Goal: Information Seeking & Learning: Learn about a topic

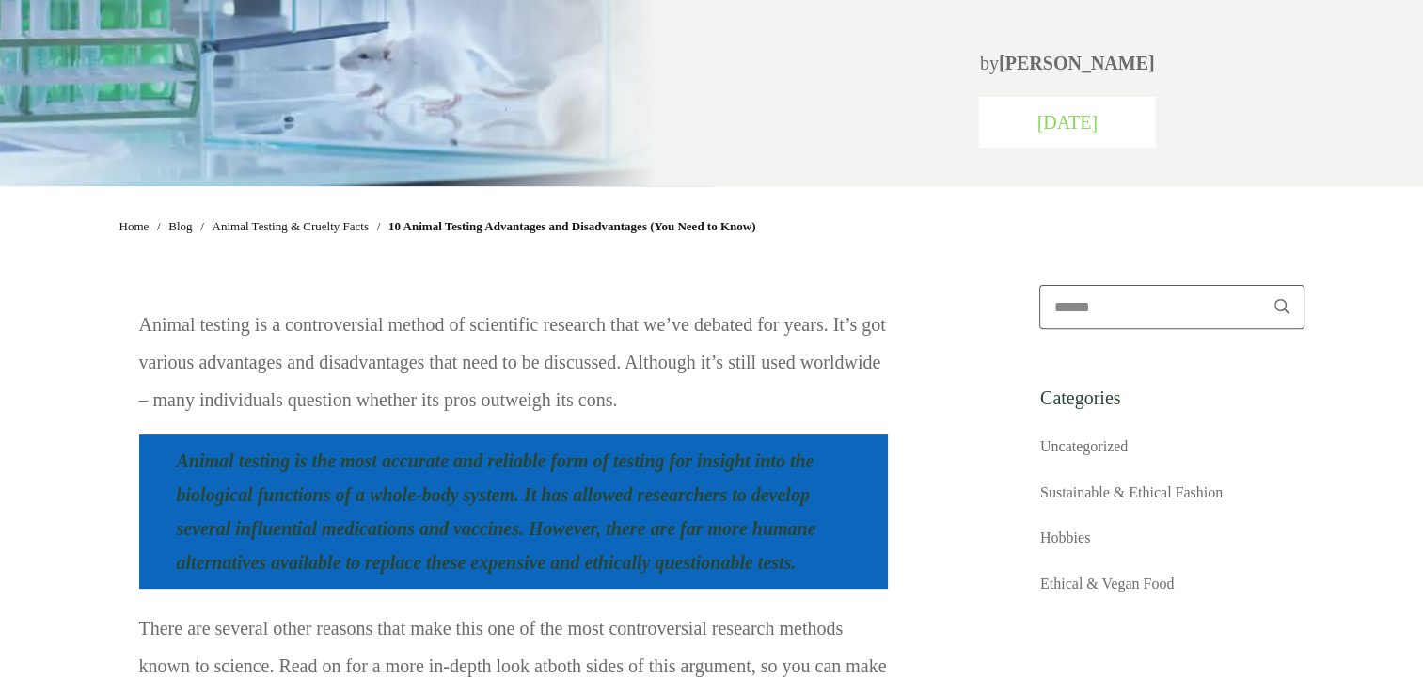
scroll to position [658, 0]
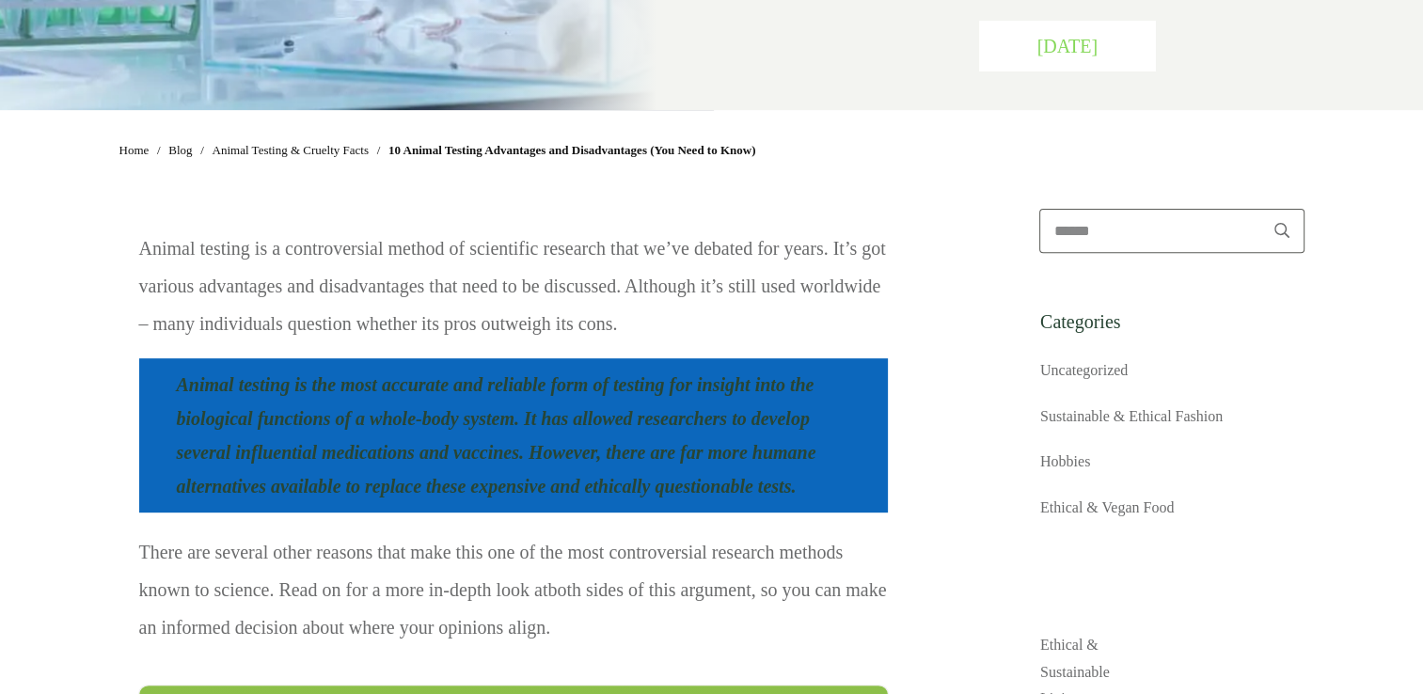
click at [335, 290] on p "Animal testing is a controversial method of scientific research that we’ve deba…" at bounding box center [513, 293] width 749 height 127
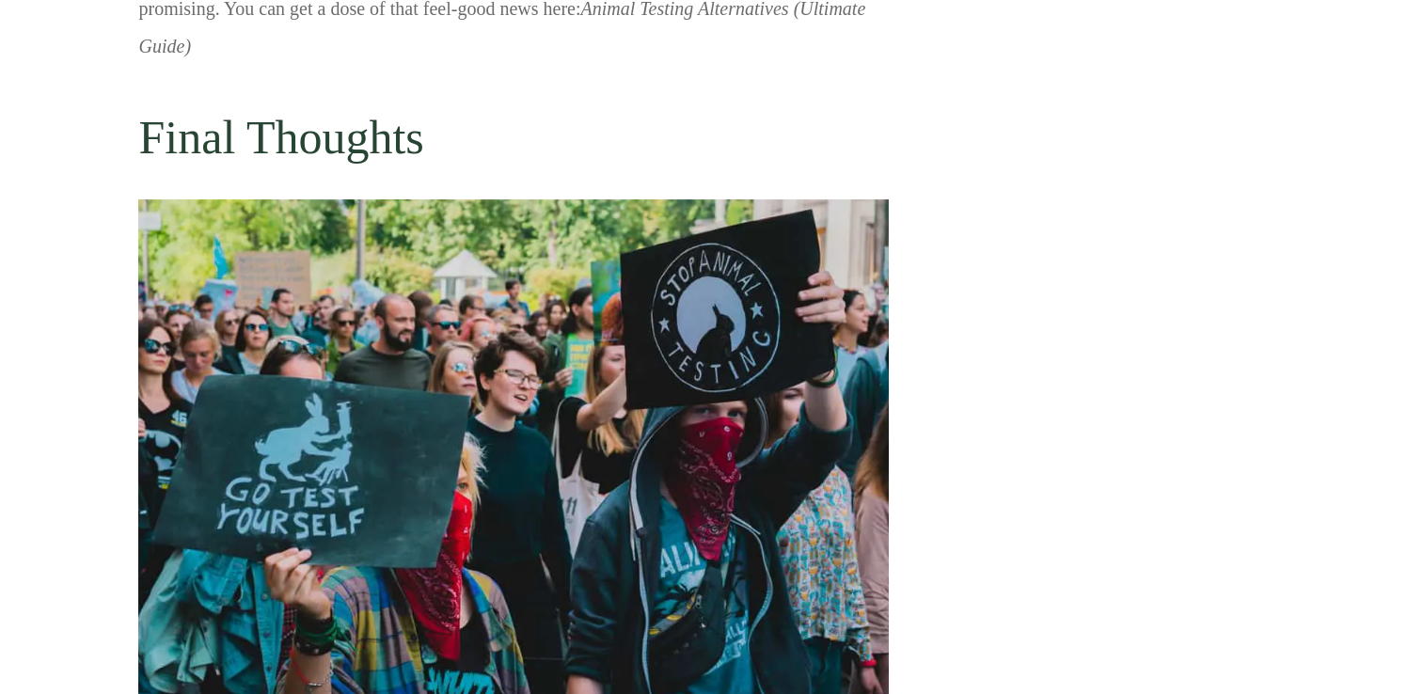
scroll to position [14663, 0]
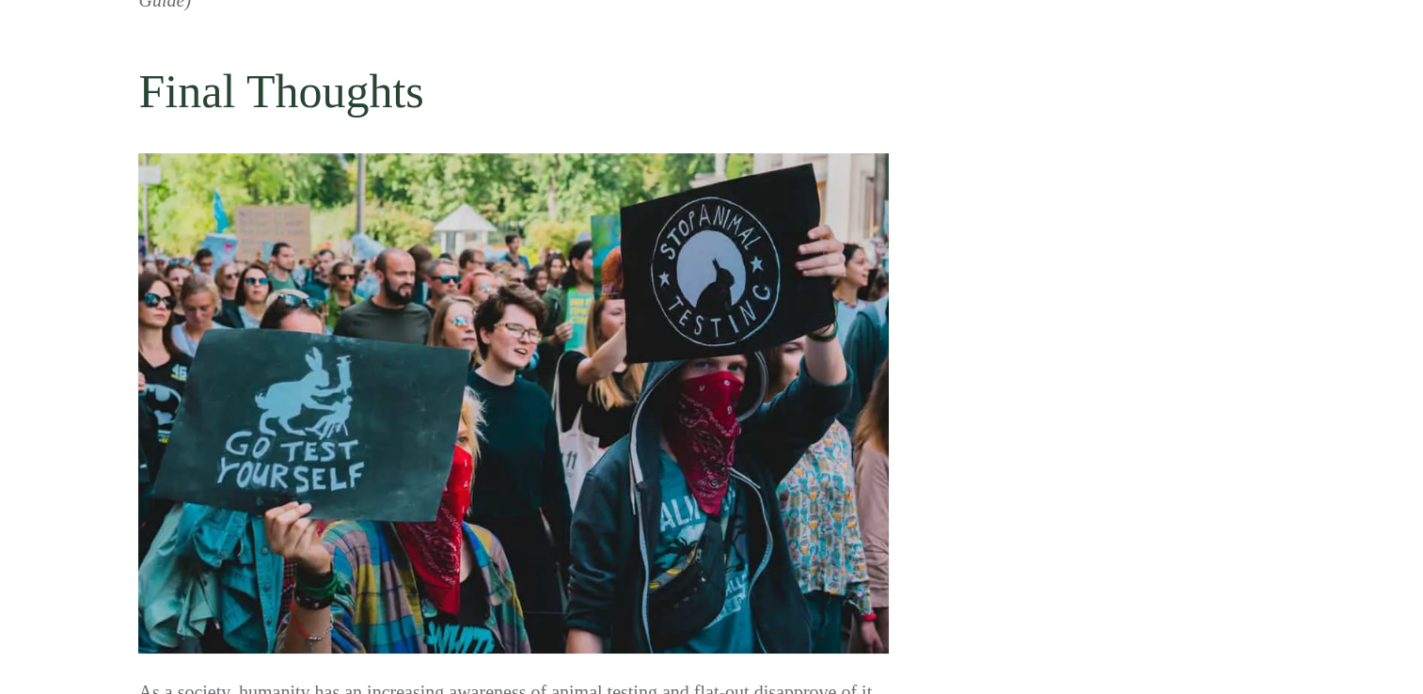
drag, startPoint x: 621, startPoint y: 379, endPoint x: 472, endPoint y: 379, distance: 148.6
drag, startPoint x: 472, startPoint y: 379, endPoint x: 932, endPoint y: 372, distance: 460.0
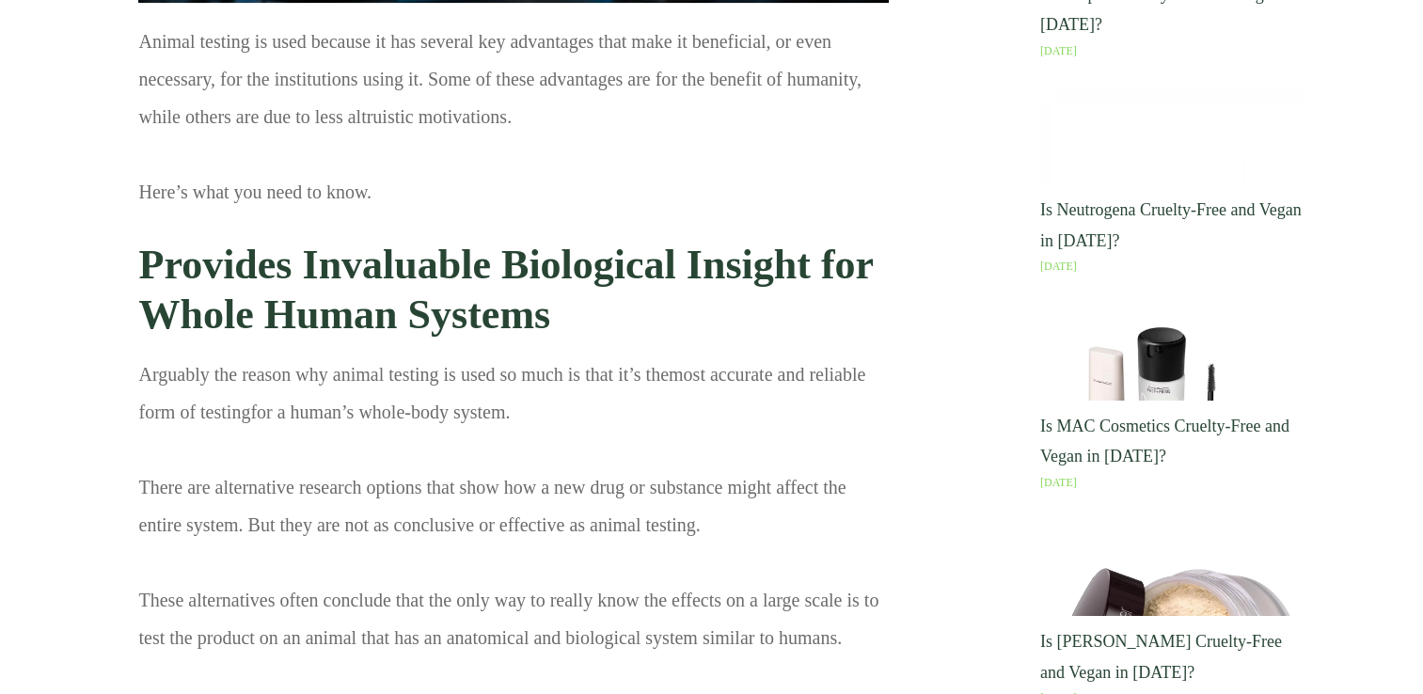
scroll to position [2069, 0]
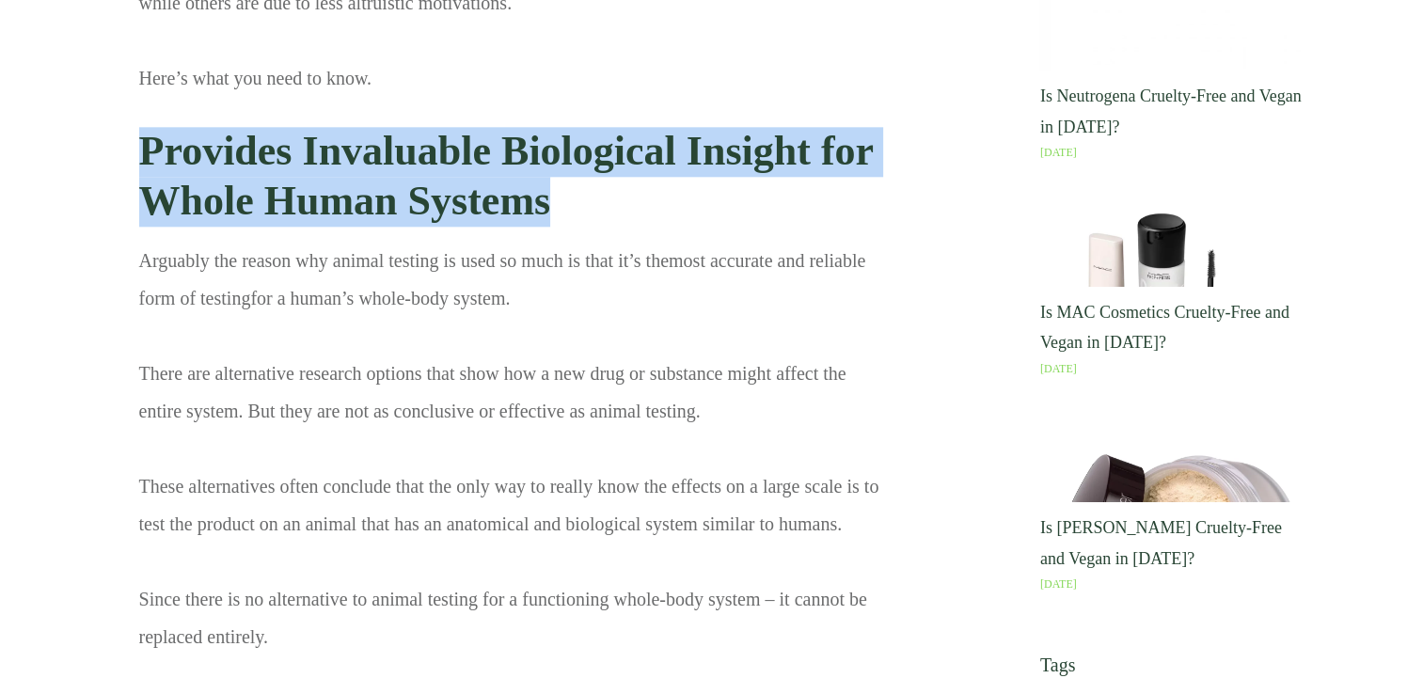
drag, startPoint x: 140, startPoint y: 144, endPoint x: 567, endPoint y: 198, distance: 430.5
click at [567, 198] on h3 "Provides Invaluable Biological Insight for Whole Human Systems" at bounding box center [513, 177] width 749 height 128
copy strong "Provides Invaluable Biological Insight for Whole Human Systems"
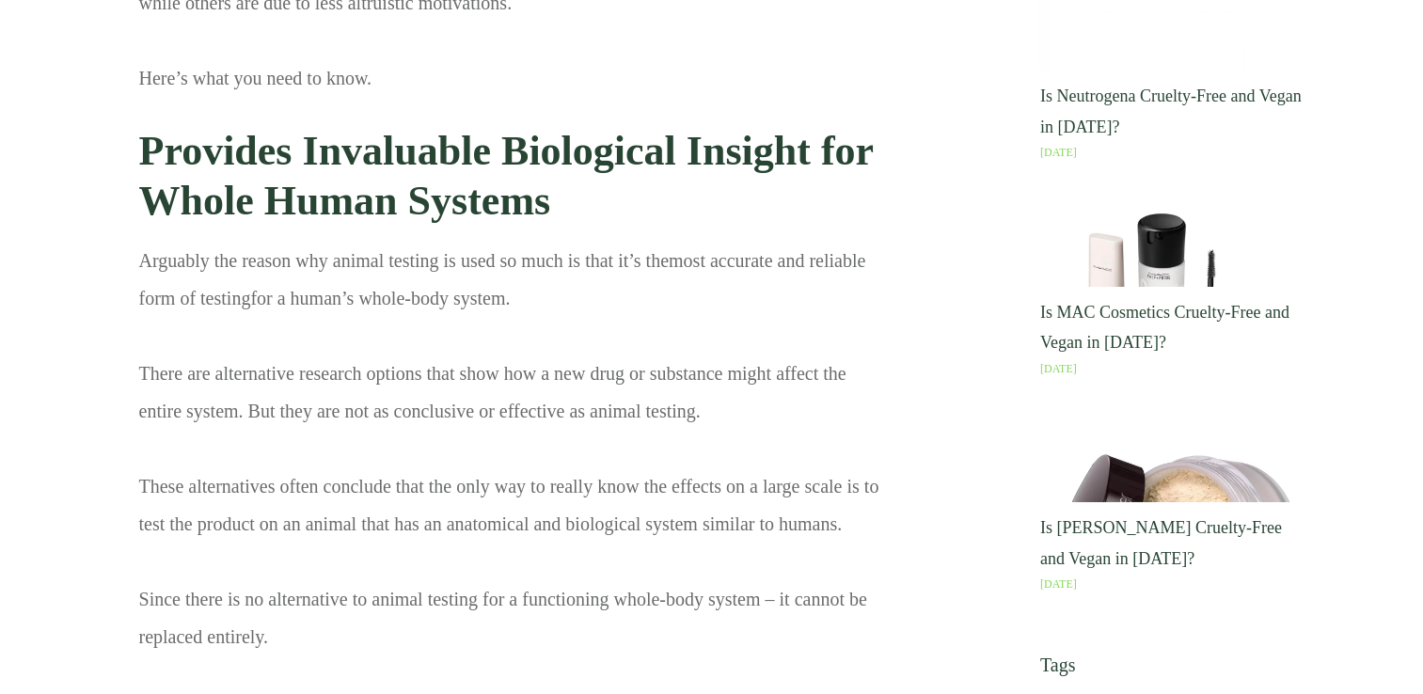
click at [506, 358] on p "Arguably the reason why animal testing is used so much is that it’s the most ac…" at bounding box center [513, 625] width 749 height 767
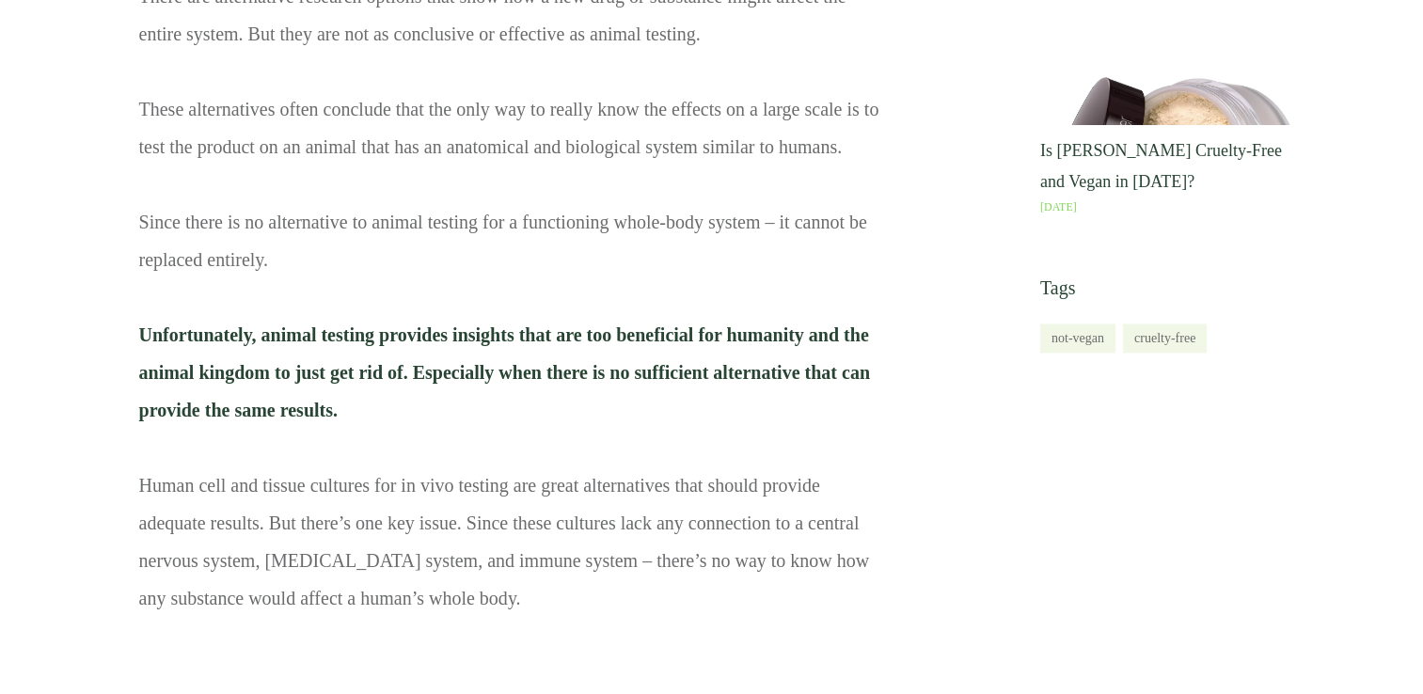
scroll to position [2728, 0]
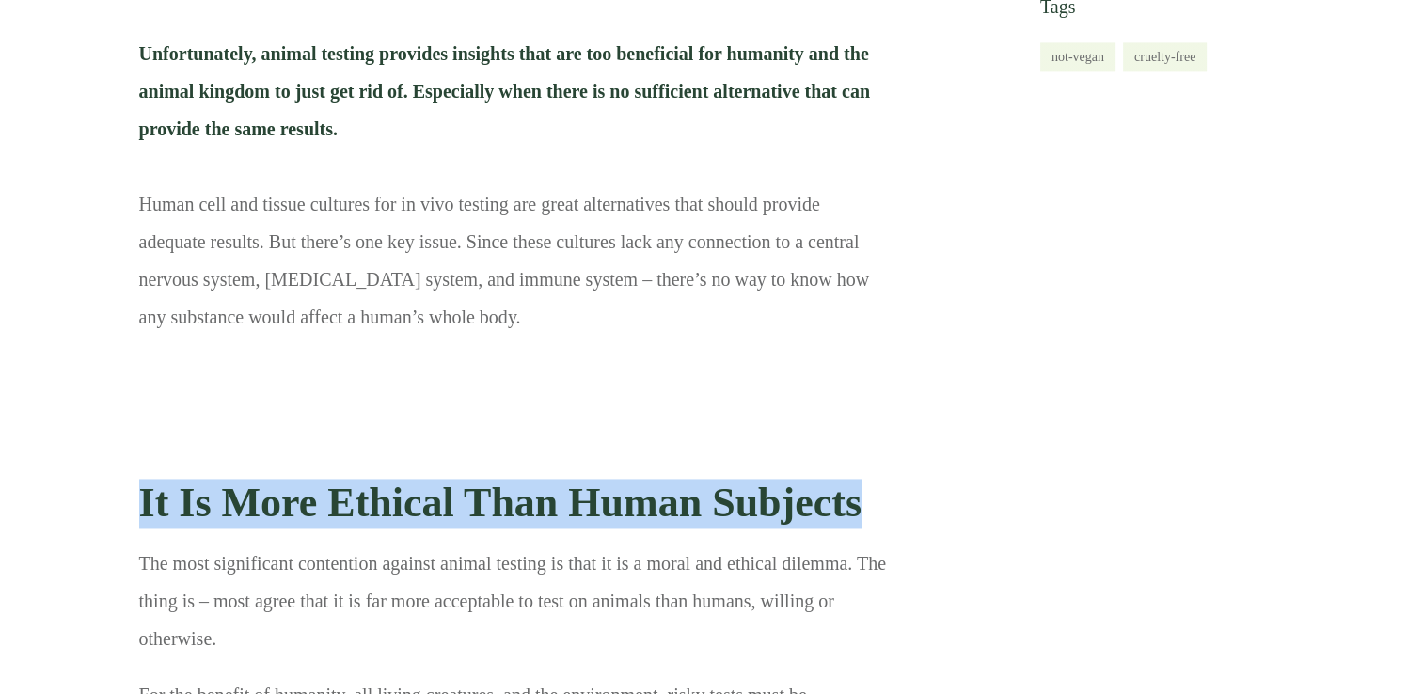
drag, startPoint x: 143, startPoint y: 382, endPoint x: 889, endPoint y: 377, distance: 745.9
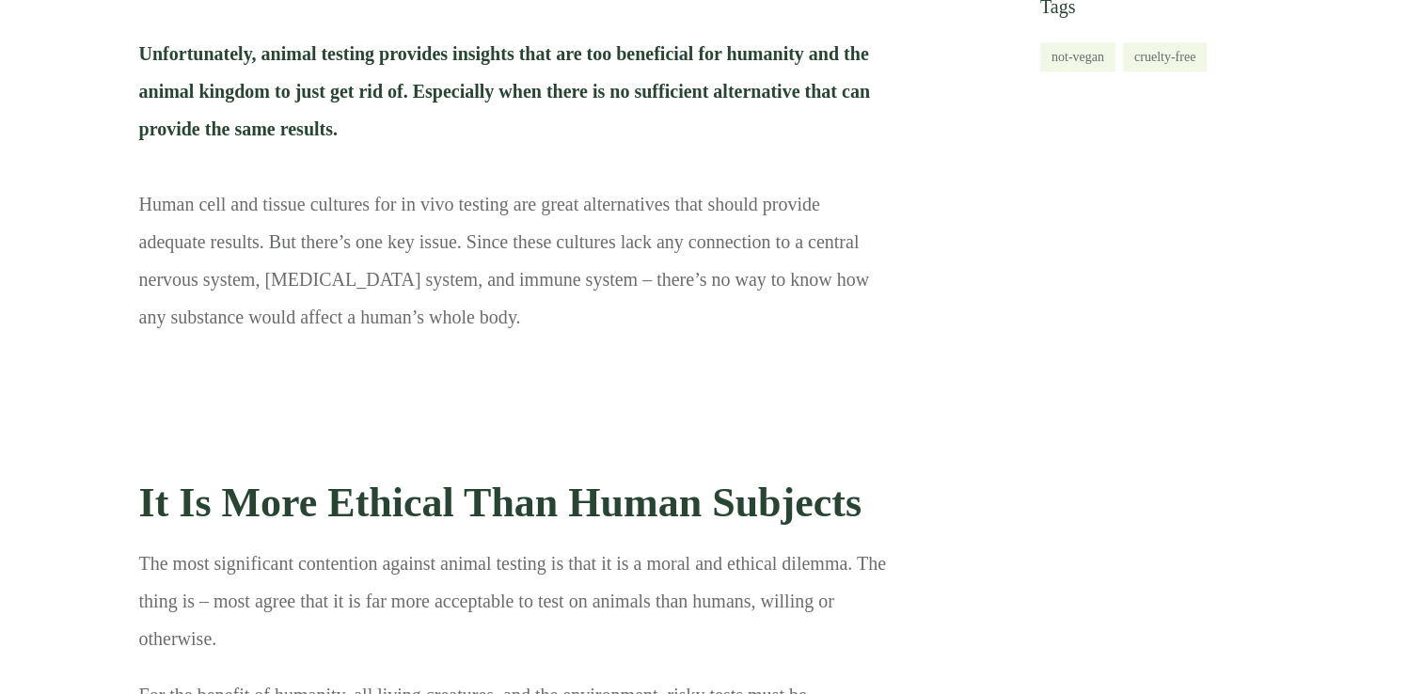
click at [714, 465] on h3 "It Is More Ethical Than Human Subjects" at bounding box center [513, 504] width 749 height 78
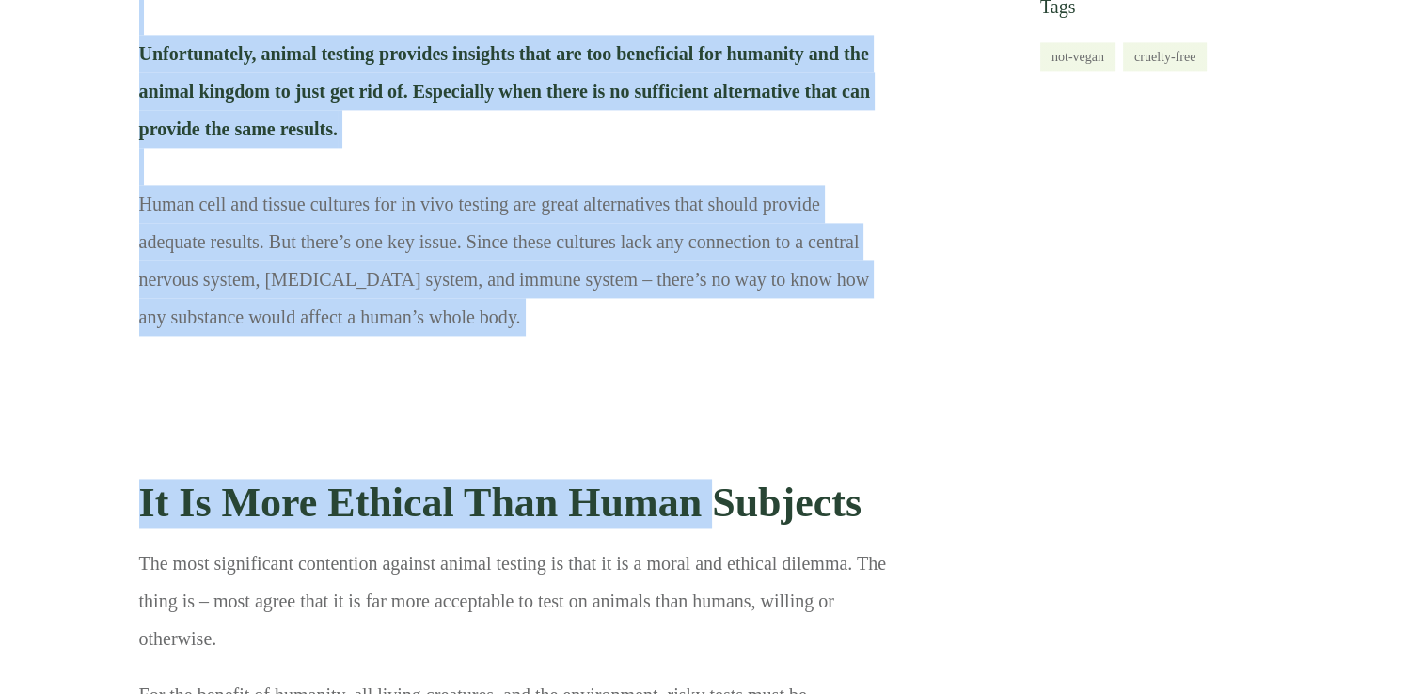
drag, startPoint x: 132, startPoint y: 397, endPoint x: 719, endPoint y: 388, distance: 587.0
drag, startPoint x: 719, startPoint y: 388, endPoint x: 707, endPoint y: 390, distance: 11.4
click at [707, 480] on strong "It Is More Ethical Than Human Subjects" at bounding box center [500, 503] width 722 height 46
click at [223, 480] on strong "It Is More Ethical Than Human Subjects" at bounding box center [500, 503] width 722 height 46
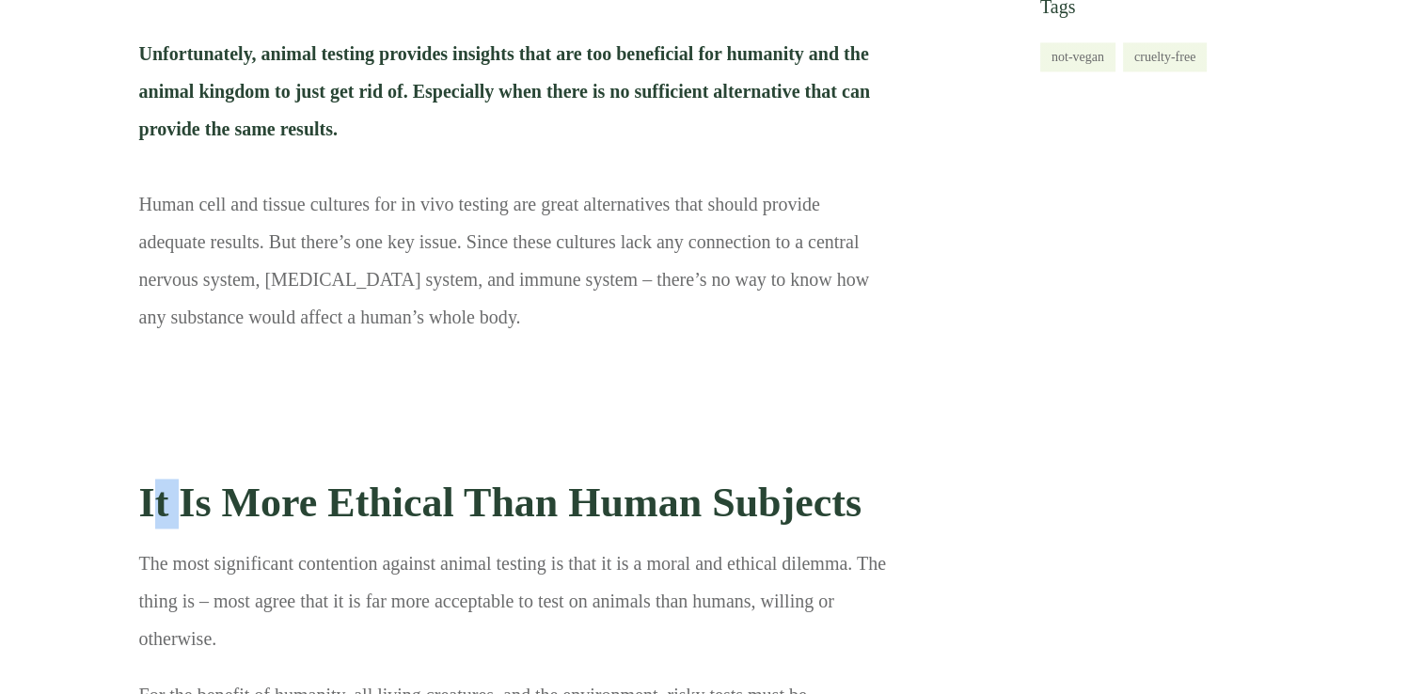
drag, startPoint x: 150, startPoint y: 395, endPoint x: 183, endPoint y: 393, distance: 33.9
click at [183, 480] on strong "It Is More Ethical Than Human Subjects" at bounding box center [500, 503] width 722 height 46
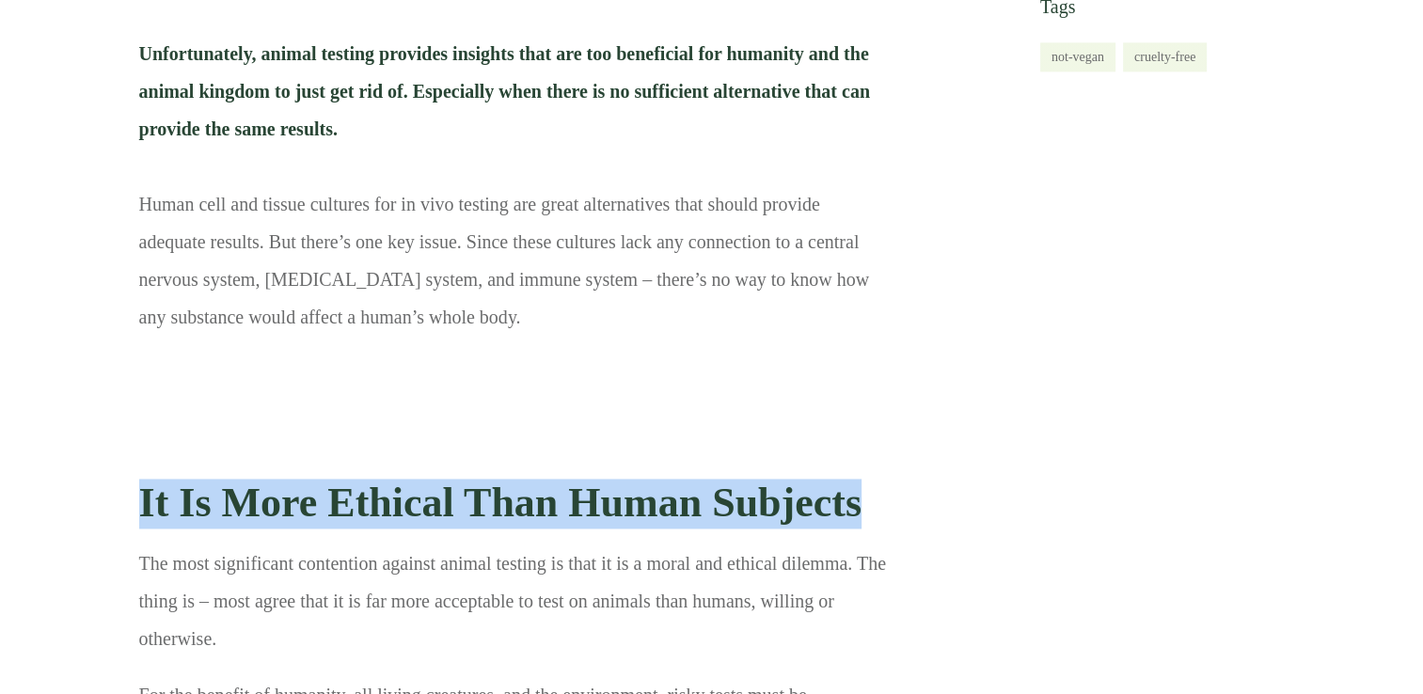
drag, startPoint x: 183, startPoint y: 393, endPoint x: 862, endPoint y: 405, distance: 678.3
click at [862, 465] on h3 "It Is More Ethical Than Human Subjects" at bounding box center [513, 504] width 749 height 78
copy strong "It Is More Ethical Than Human Subjects"
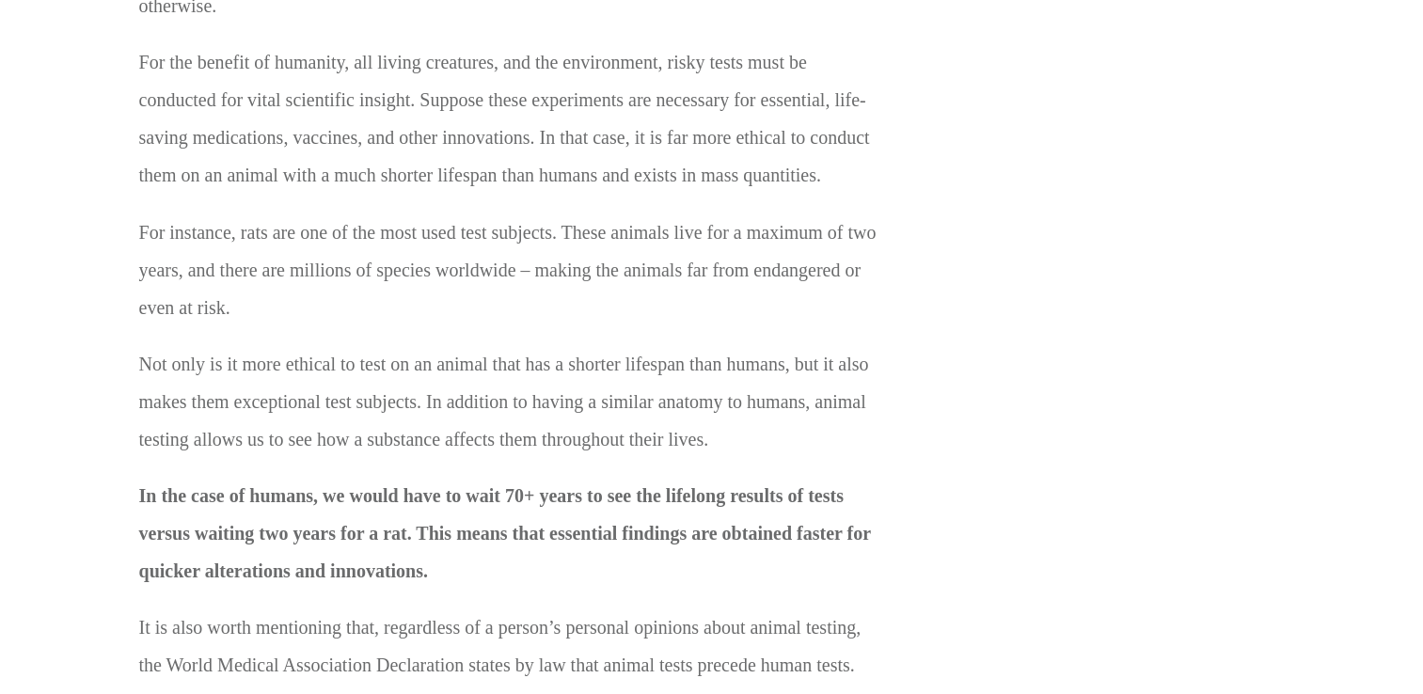
scroll to position [3480, 0]
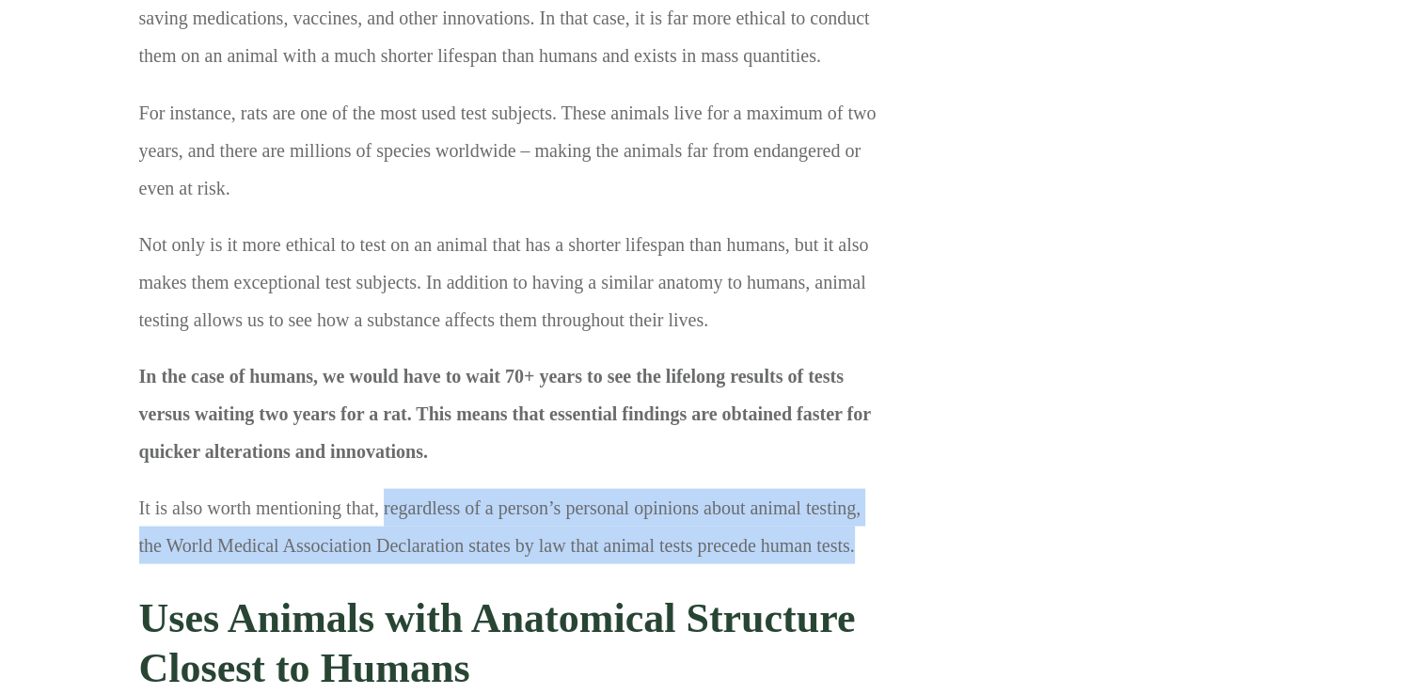
drag, startPoint x: 381, startPoint y: 389, endPoint x: 877, endPoint y: 435, distance: 497.7
click at [877, 488] on p "It is also worth mentioning that, regardless of a person’s personal opinions ab…" at bounding box center [513, 532] width 749 height 89
copy p "regardless of a person’s personal opinions about animal testing, the World Medi…"
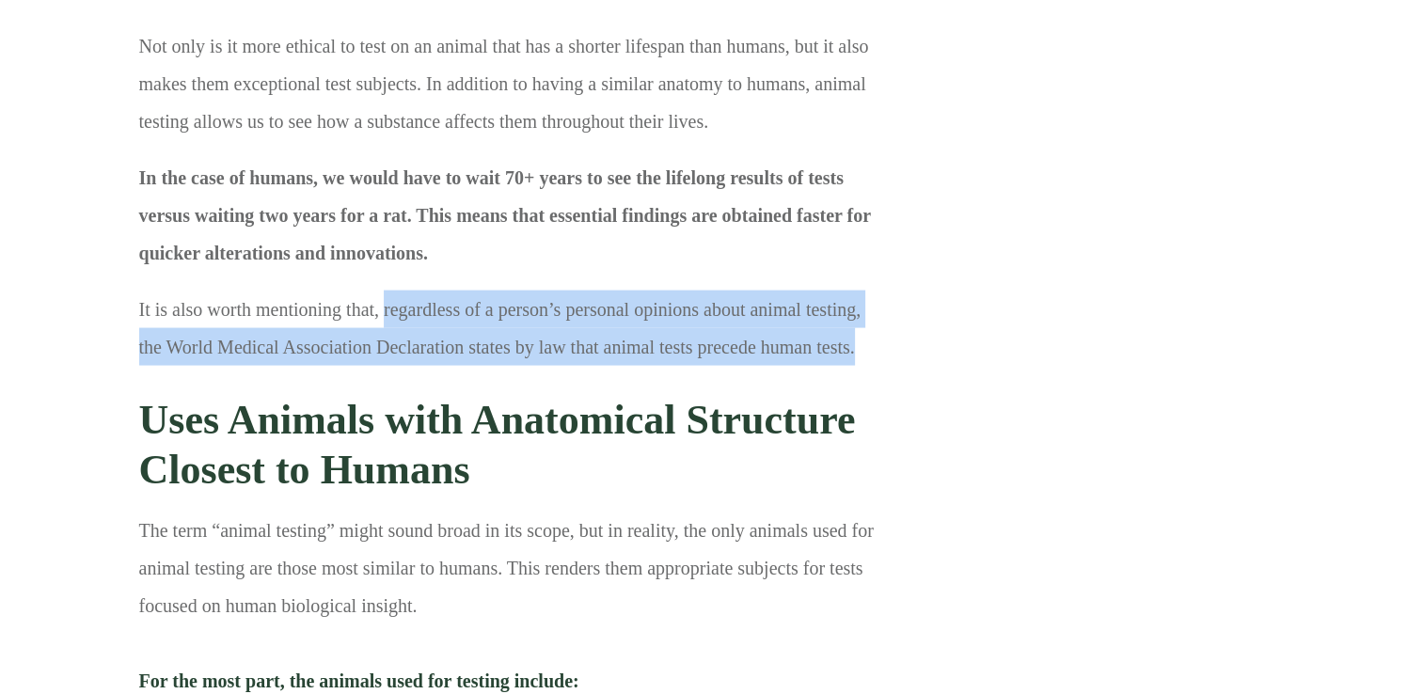
scroll to position [3668, 0]
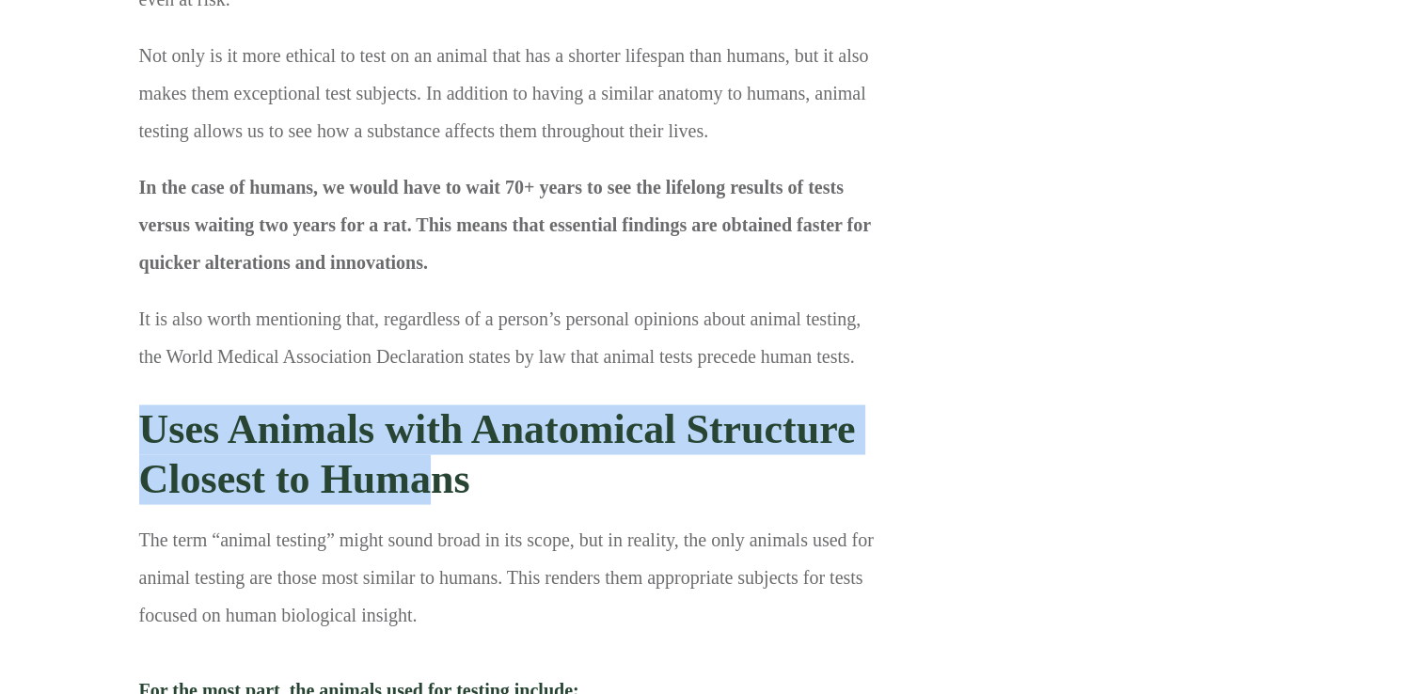
drag, startPoint x: 151, startPoint y: 324, endPoint x: 434, endPoint y: 352, distance: 283.6
click at [434, 406] on strong "Uses Animals with Anatomical Structure Closest to Humans" at bounding box center [497, 454] width 717 height 96
drag, startPoint x: 434, startPoint y: 352, endPoint x: 354, endPoint y: 369, distance: 81.7
click at [361, 406] on strong "Uses Animals with Anatomical Structure Closest to Humans" at bounding box center [497, 454] width 717 height 96
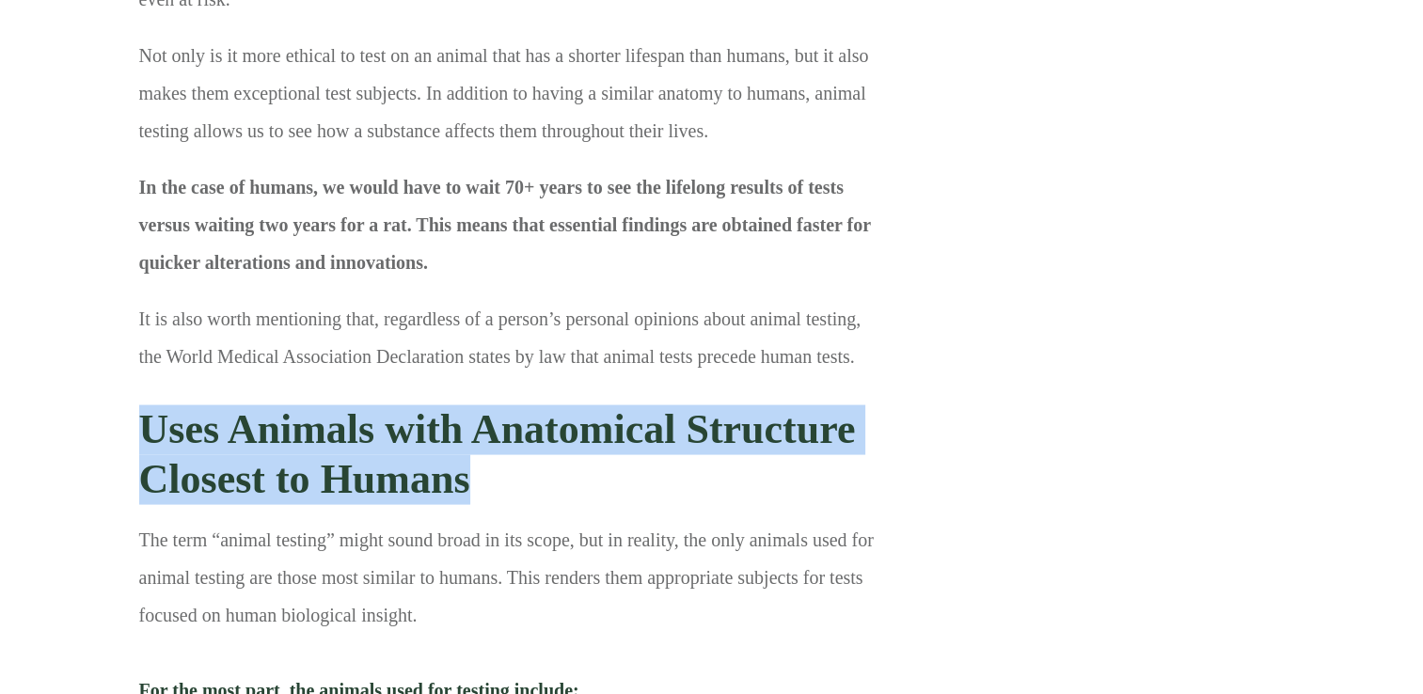
drag, startPoint x: 146, startPoint y: 314, endPoint x: 496, endPoint y: 366, distance: 353.7
click at [496, 391] on h3 "Uses Animals with Anatomical Structure Closest to Humans" at bounding box center [513, 455] width 749 height 128
copy strong "Uses Animals with Anatomical Structure Closest to Humans"
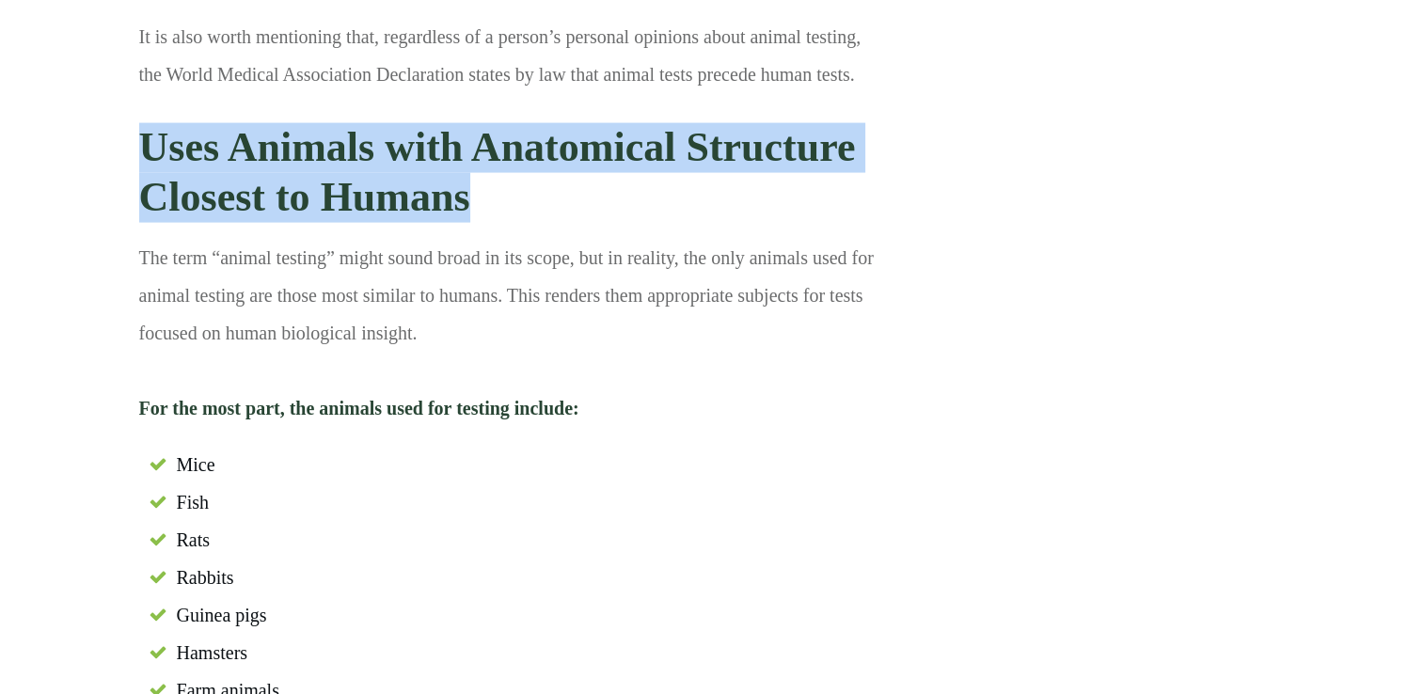
scroll to position [3950, 0]
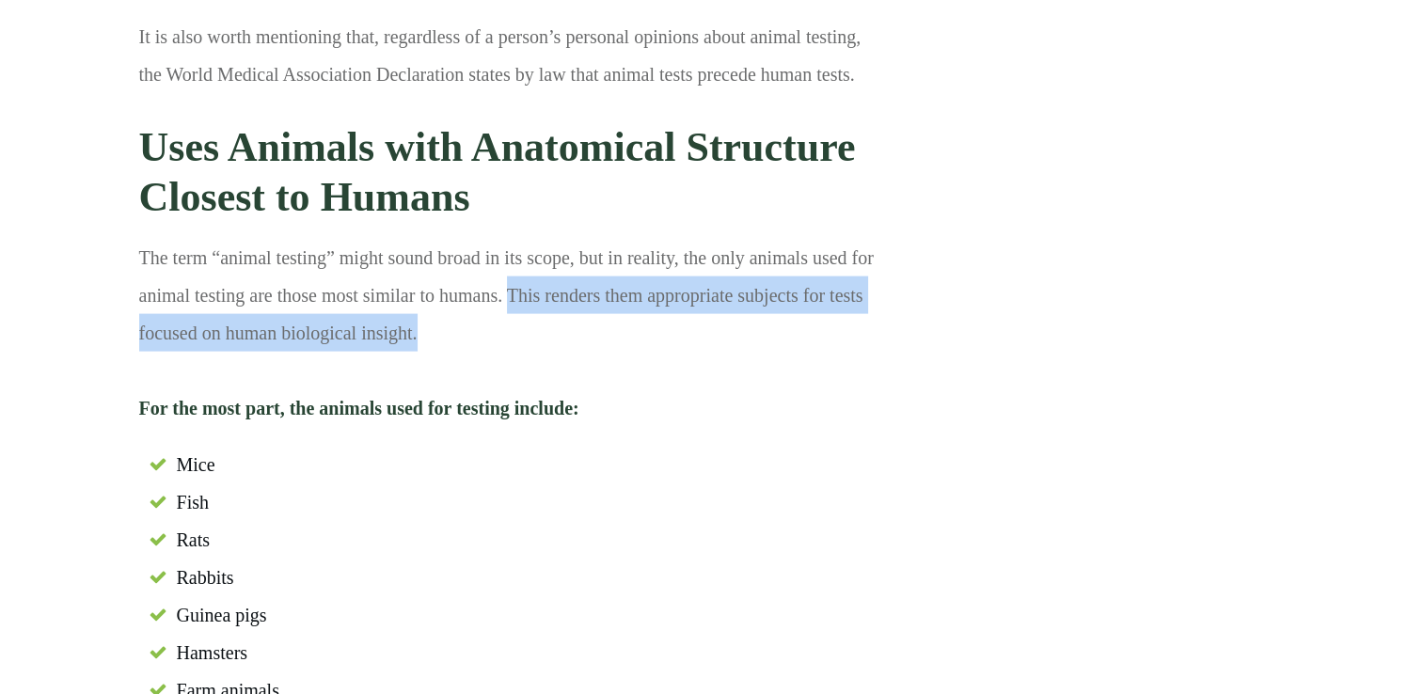
drag, startPoint x: 504, startPoint y: 177, endPoint x: 434, endPoint y: 226, distance: 85.8
click at [434, 239] on p "The term “animal testing” might sound broad in its scope, but in reality, the o…" at bounding box center [513, 340] width 749 height 202
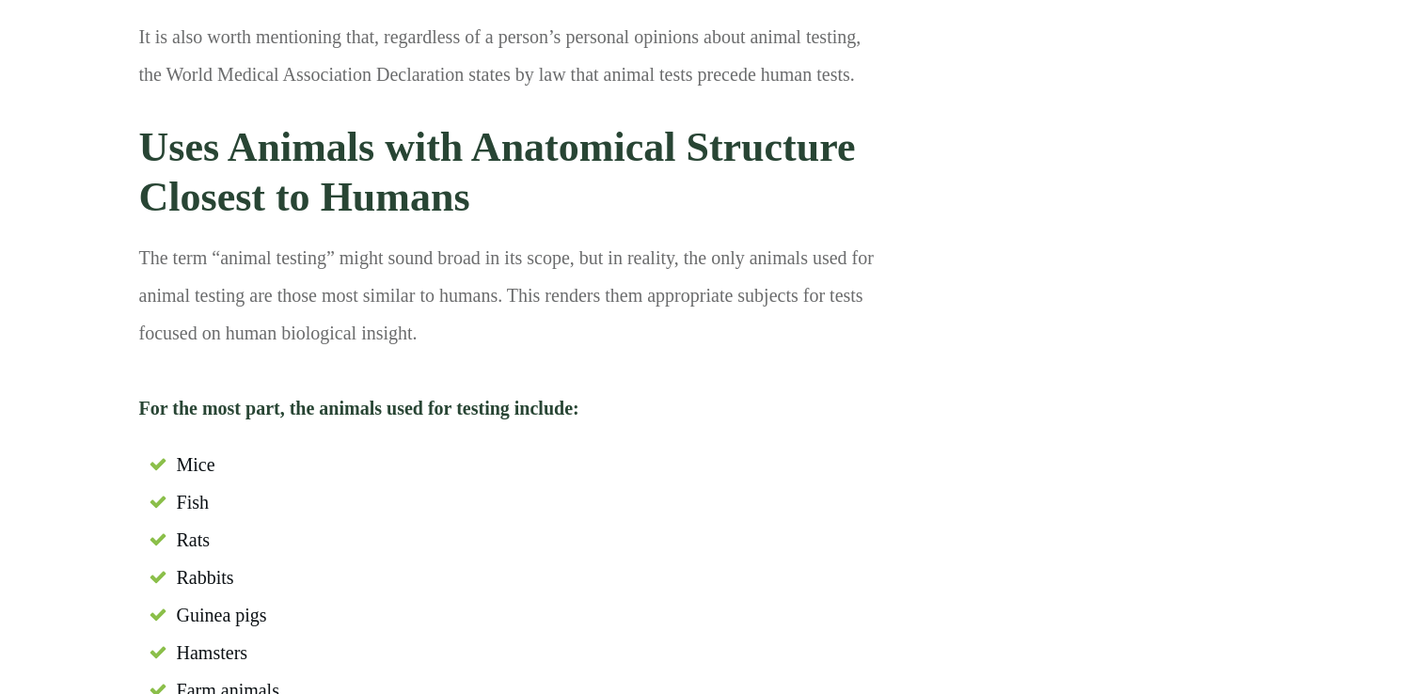
drag, startPoint x: 434, startPoint y: 226, endPoint x: 606, endPoint y: 248, distance: 173.6
click at [606, 248] on p "The term “animal testing” might sound broad in its scope, but in reality, the o…" at bounding box center [513, 340] width 749 height 202
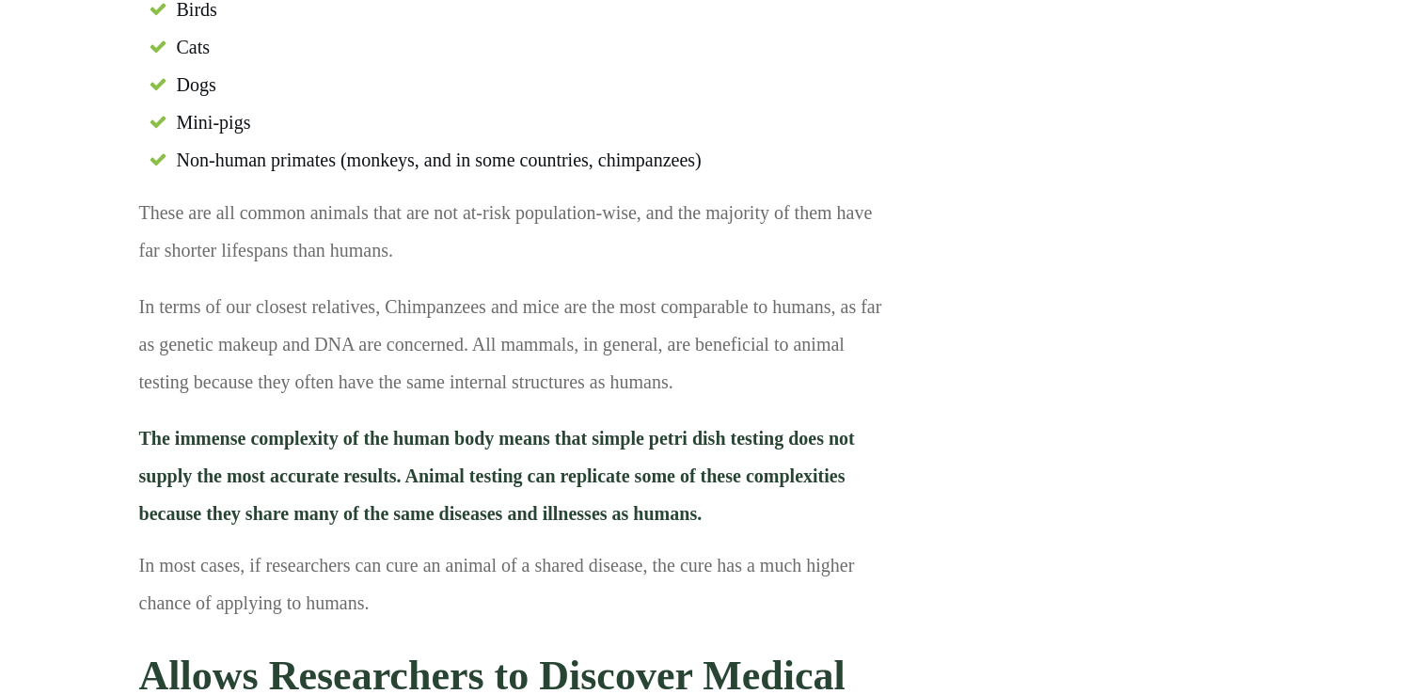
scroll to position [4703, 0]
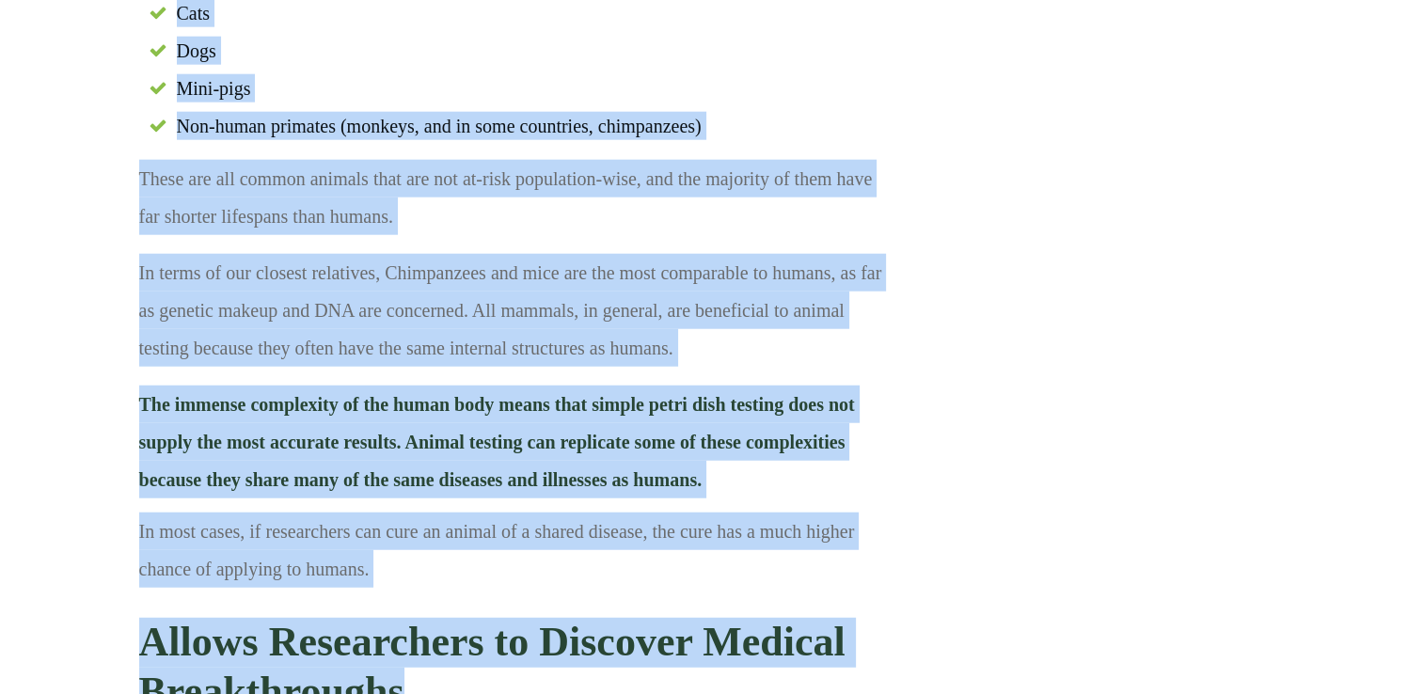
drag, startPoint x: 397, startPoint y: 594, endPoint x: 120, endPoint y: 523, distance: 285.6
drag, startPoint x: 120, startPoint y: 523, endPoint x: 368, endPoint y: 591, distance: 256.5
click at [367, 619] on strong "Allows Researchers to Discover Medical Breakthroughs" at bounding box center [492, 667] width 706 height 96
click at [453, 604] on h3 "Allows Researchers to Discover Medical Breakthroughs" at bounding box center [513, 668] width 749 height 128
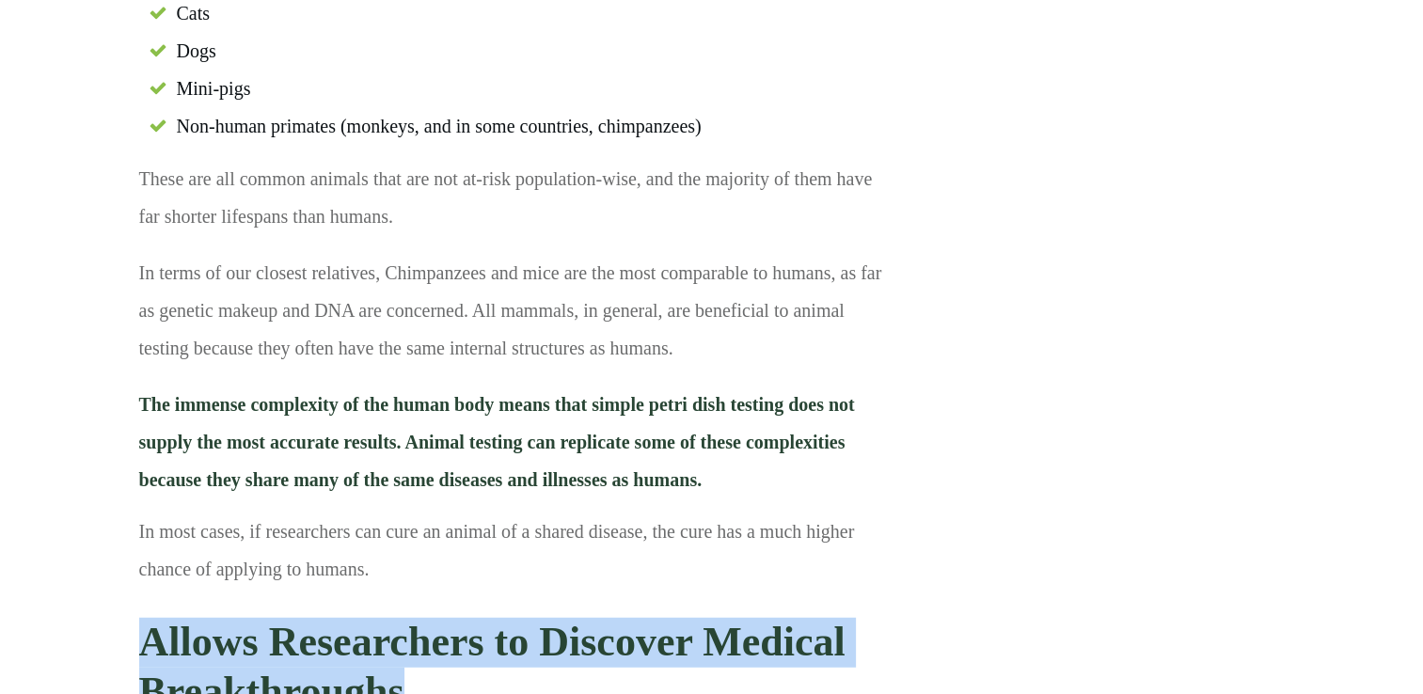
drag, startPoint x: 414, startPoint y: 600, endPoint x: 144, endPoint y: 526, distance: 280.0
click at [144, 604] on h3 "Allows Researchers to Discover Medical Breakthroughs" at bounding box center [513, 668] width 749 height 128
copy strong "Allows Researchers to Discover Medical Breakthroughs"
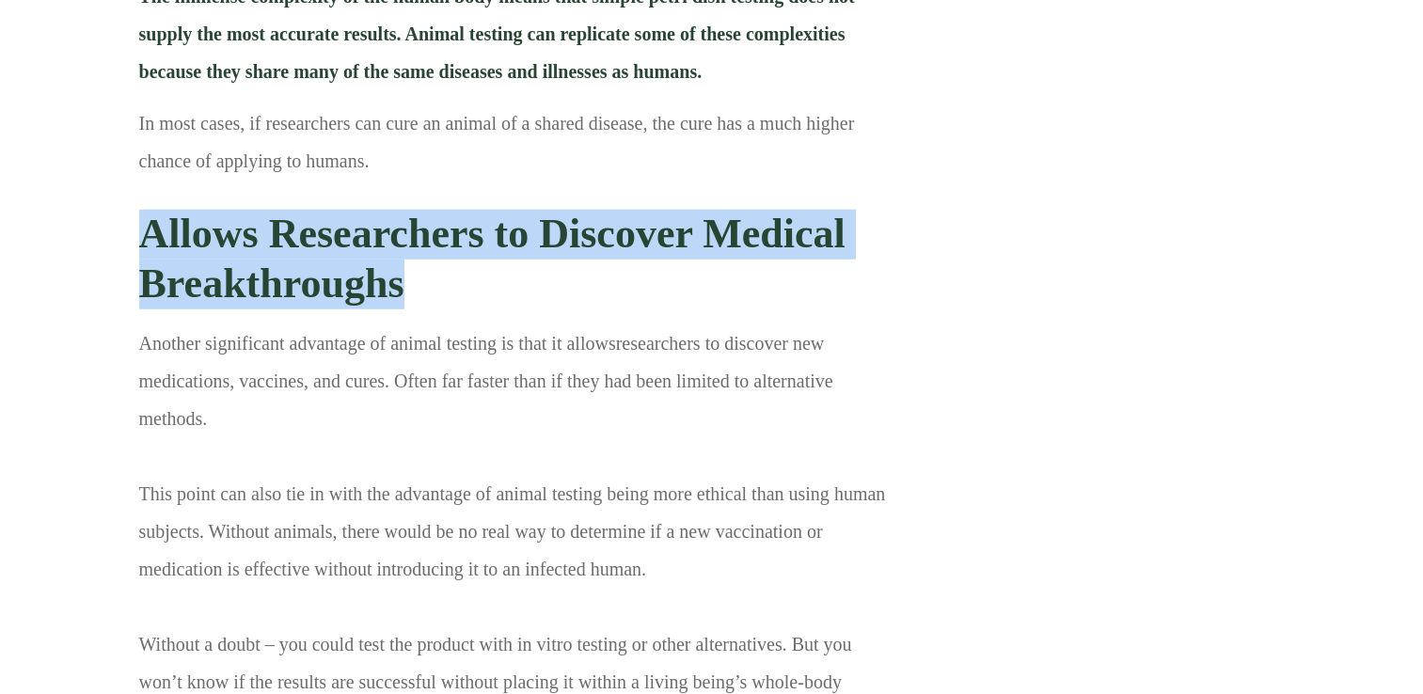
scroll to position [5079, 0]
